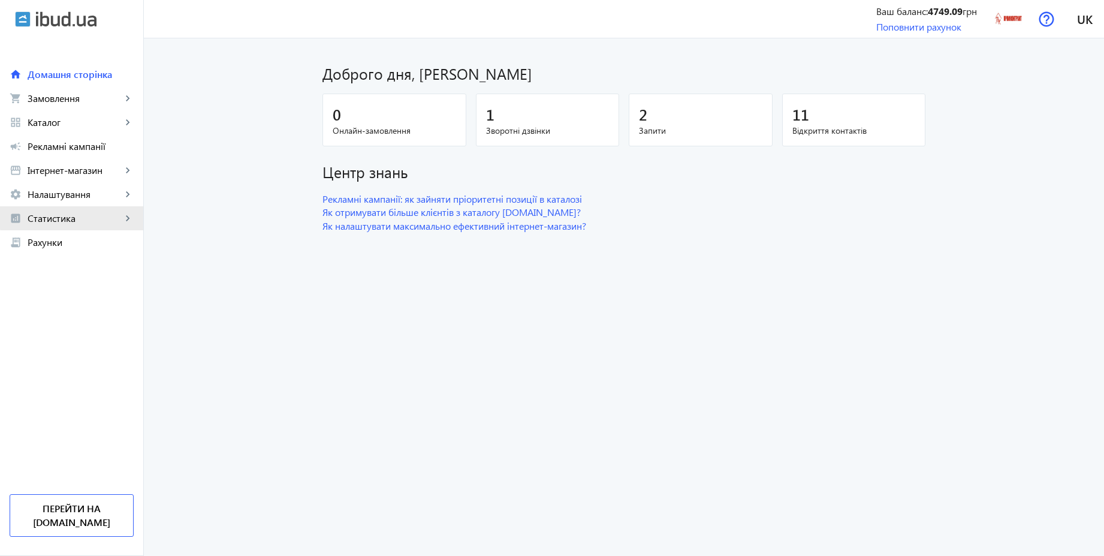
click at [74, 215] on span "Статистика" at bounding box center [75, 218] width 94 height 12
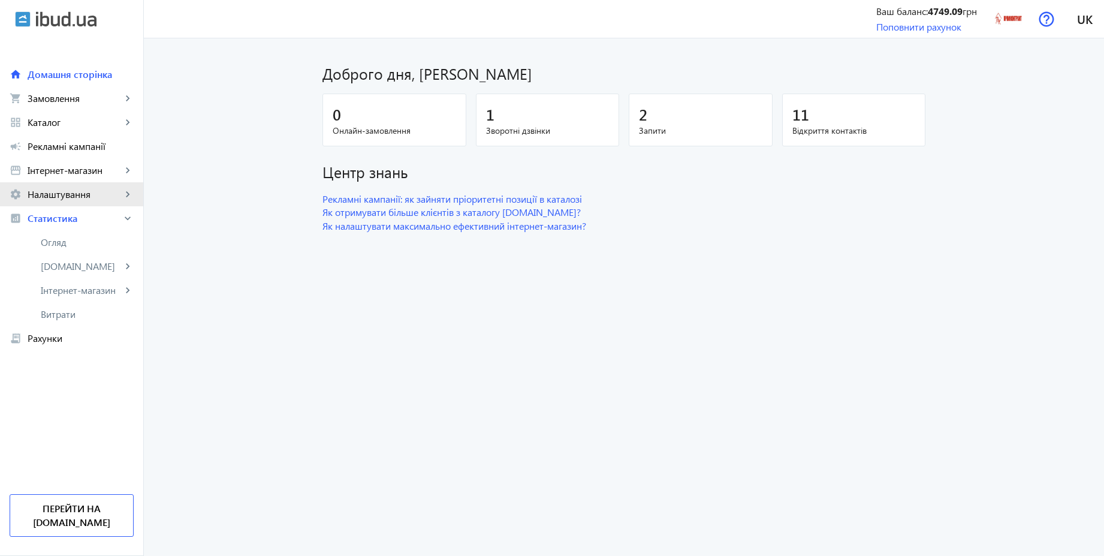
click at [73, 197] on span "Налаштування" at bounding box center [75, 194] width 94 height 12
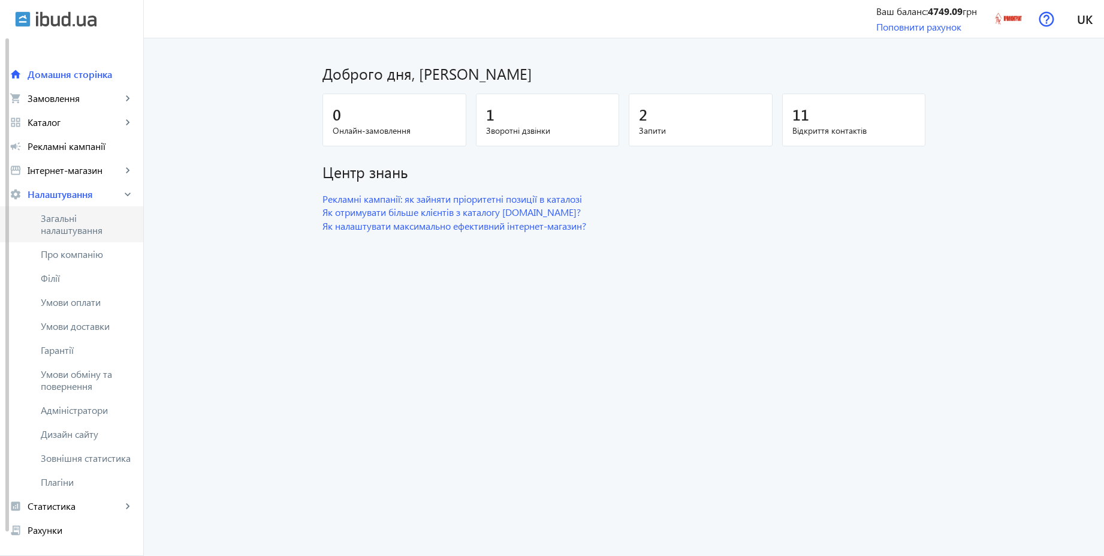
click at [67, 222] on span "Загальні налаштування" at bounding box center [87, 224] width 93 height 24
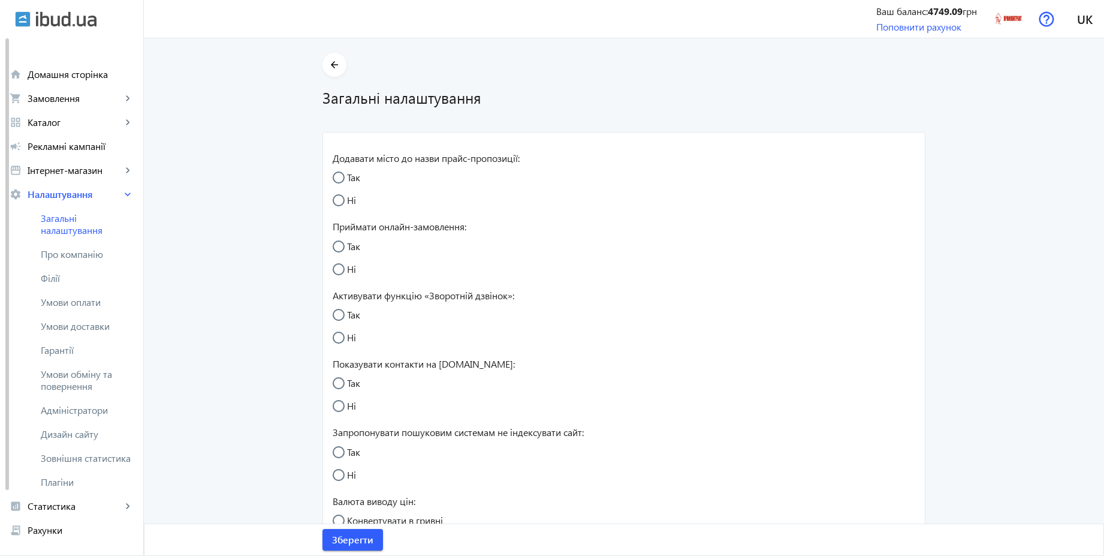
radio input "true"
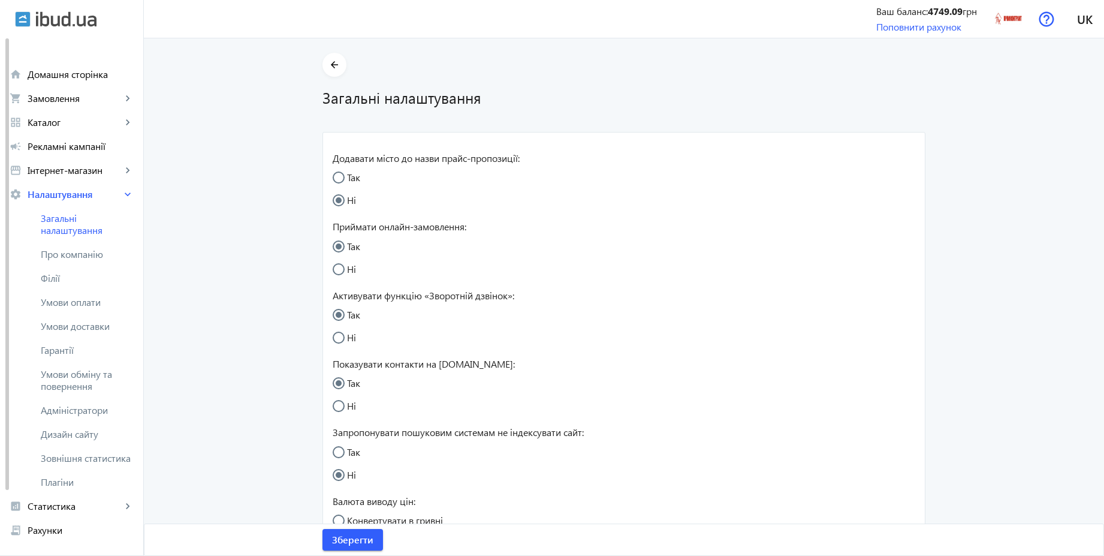
radio input "true"
click at [94, 298] on span "Умови оплати" at bounding box center [87, 302] width 93 height 12
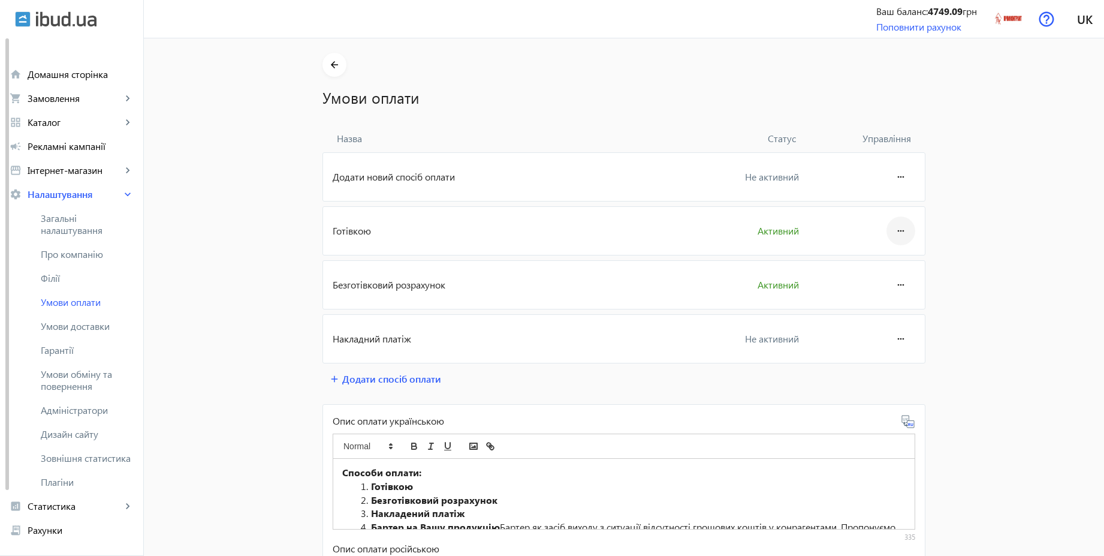
click at [910, 230] on span at bounding box center [901, 230] width 29 height 29
click at [875, 264] on span "Редагувати" at bounding box center [878, 265] width 48 height 10
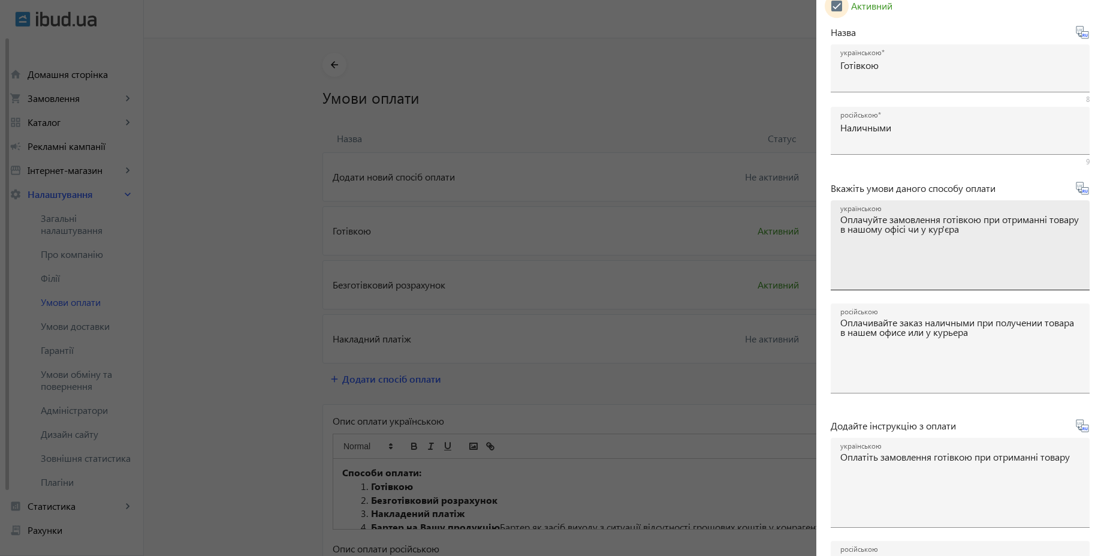
scroll to position [198, 0]
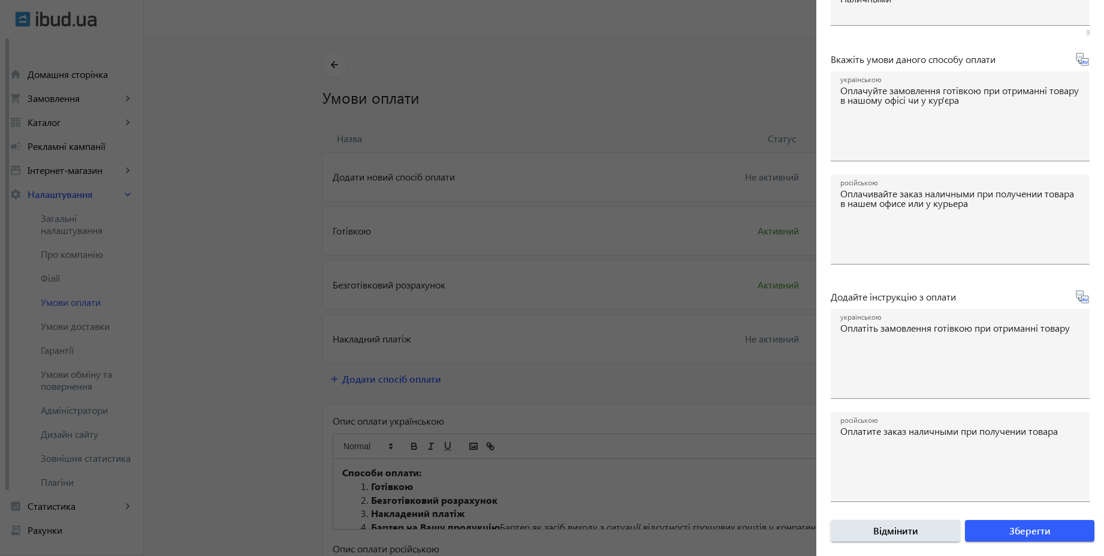
click at [231, 293] on div at bounding box center [552, 278] width 1104 height 556
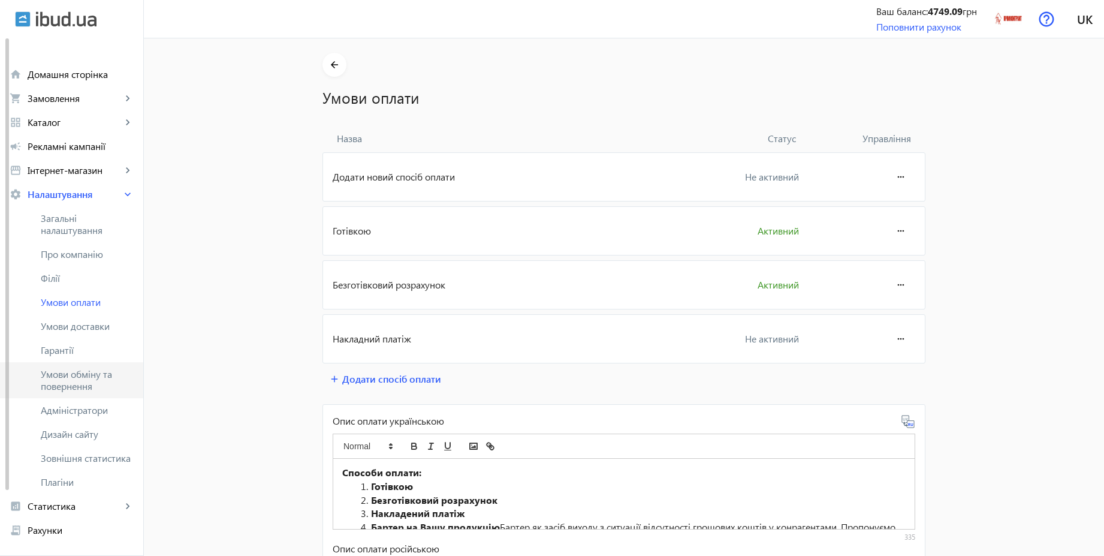
click at [97, 381] on span "Умови обміну та повернення" at bounding box center [87, 380] width 93 height 24
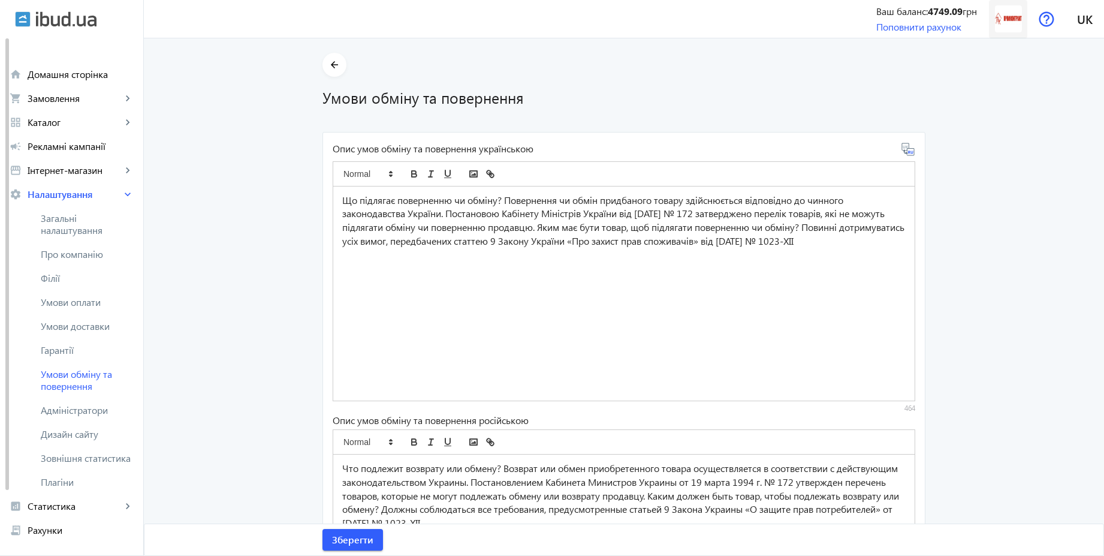
click at [1005, 22] on img at bounding box center [1008, 18] width 27 height 27
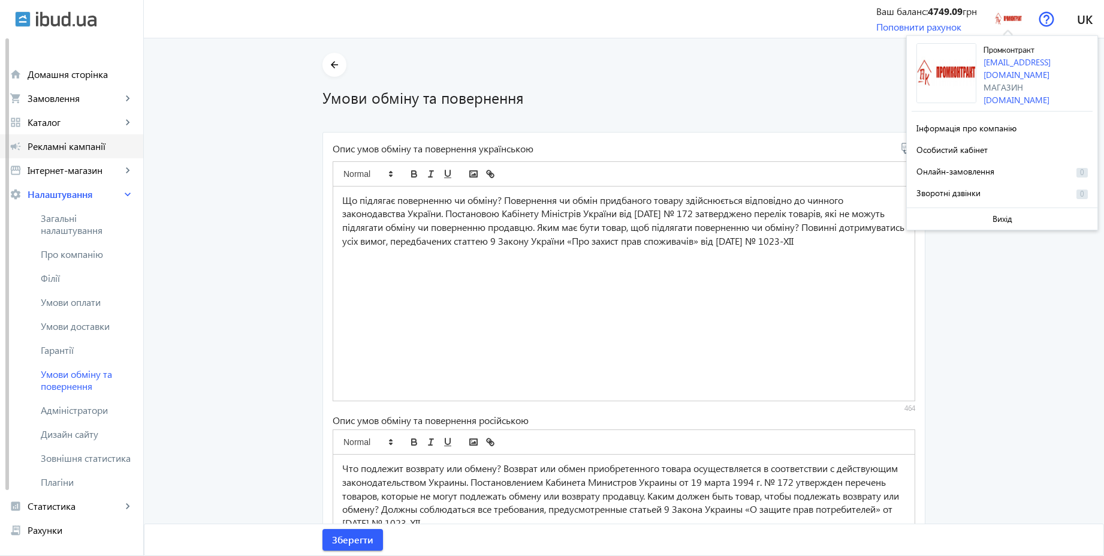
click at [110, 148] on span "Рекламні кампанії" at bounding box center [81, 146] width 106 height 12
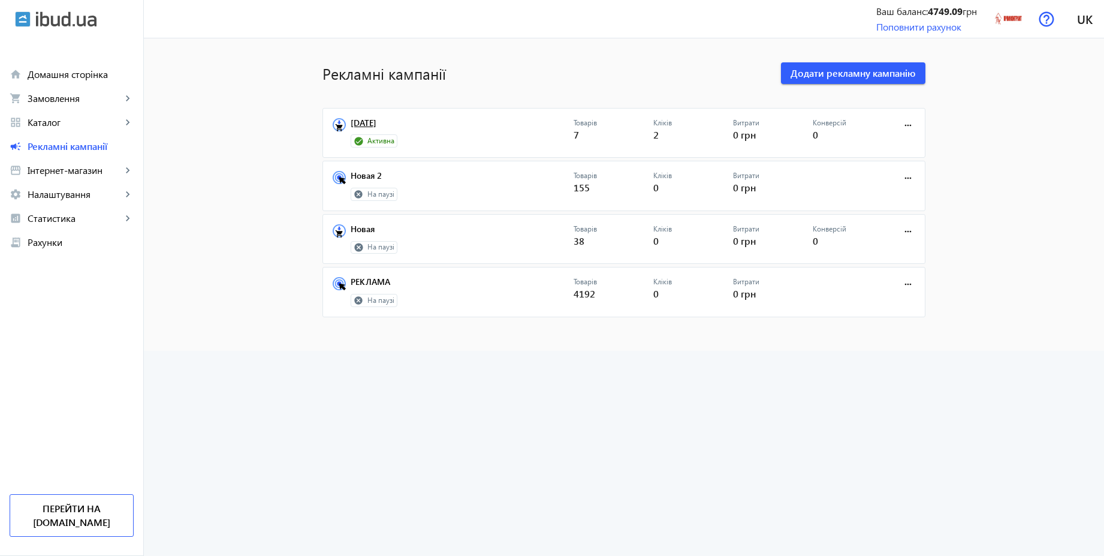
click at [369, 122] on link "[DATE]" at bounding box center [462, 126] width 223 height 17
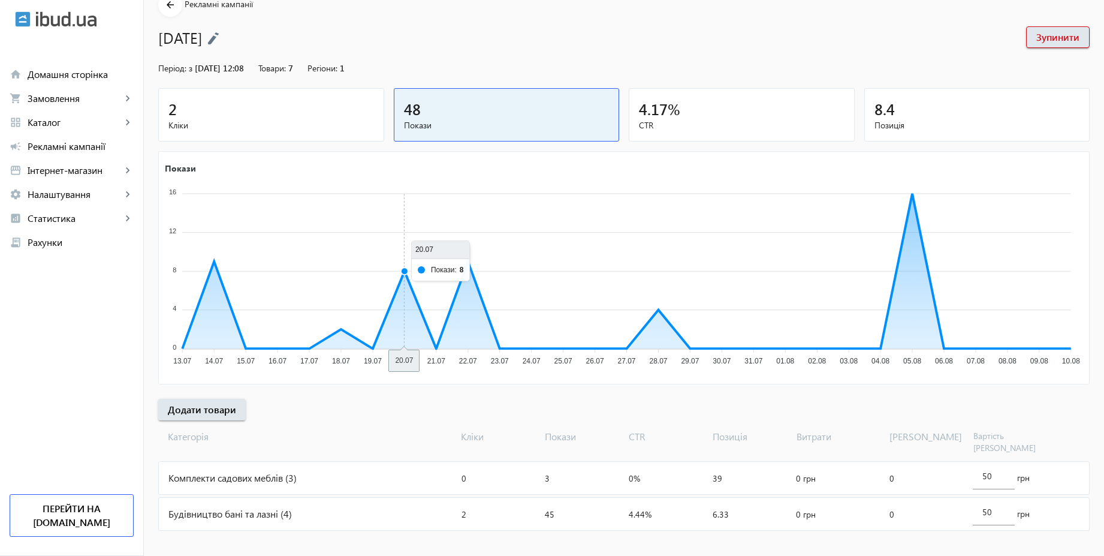
scroll to position [61, 0]
drag, startPoint x: 1111, startPoint y: 287, endPoint x: 1111, endPoint y: 127, distance: 160.1
click at [1104, 127] on html "arrow_back home Домашня сторінка shopping_cart Замовлення keyboard_arrow_right …" at bounding box center [552, 252] width 1104 height 627
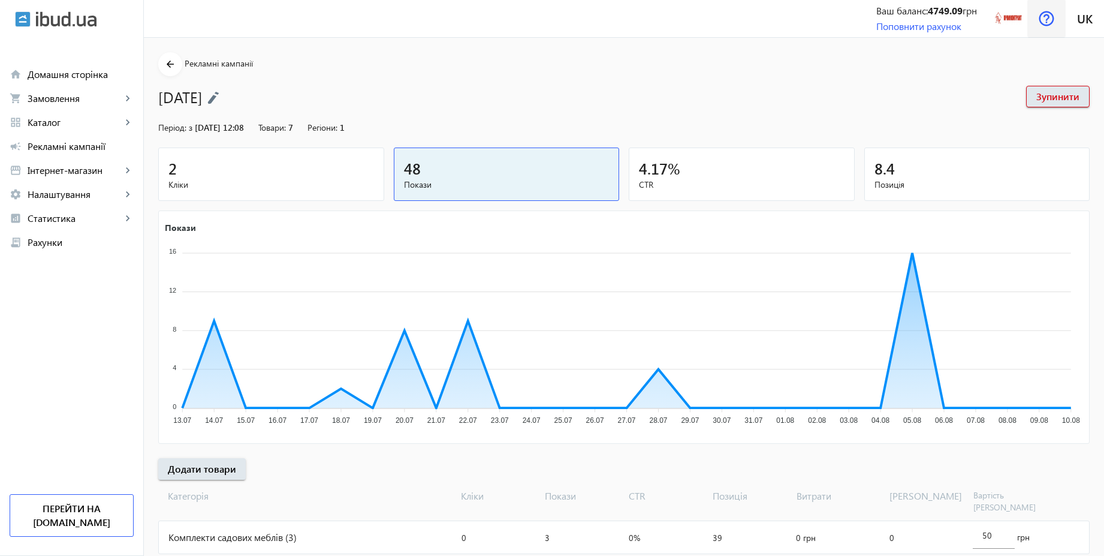
scroll to position [0, 0]
click at [1013, 26] on img at bounding box center [1008, 18] width 27 height 27
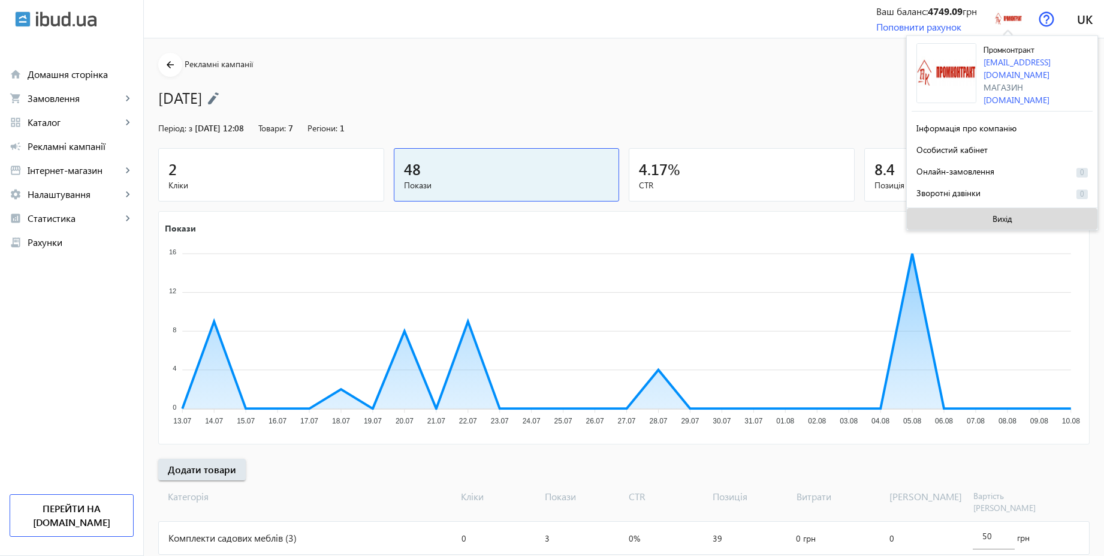
click at [994, 215] on span "Вихід" at bounding box center [1003, 219] width 20 height 10
